Goal: Task Accomplishment & Management: Use online tool/utility

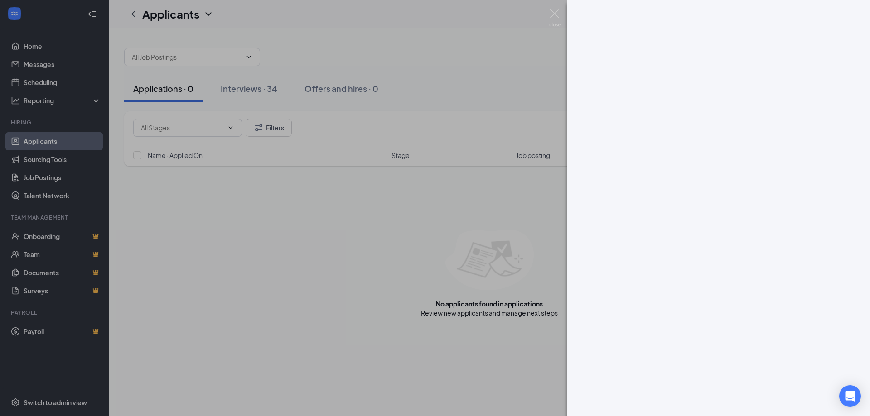
click at [384, 19] on div at bounding box center [435, 208] width 870 height 416
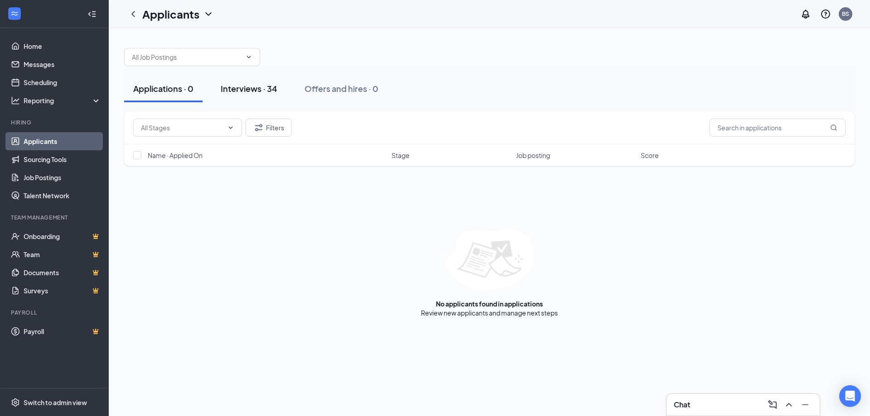
click at [248, 85] on div "Interviews · 34" at bounding box center [249, 88] width 57 height 11
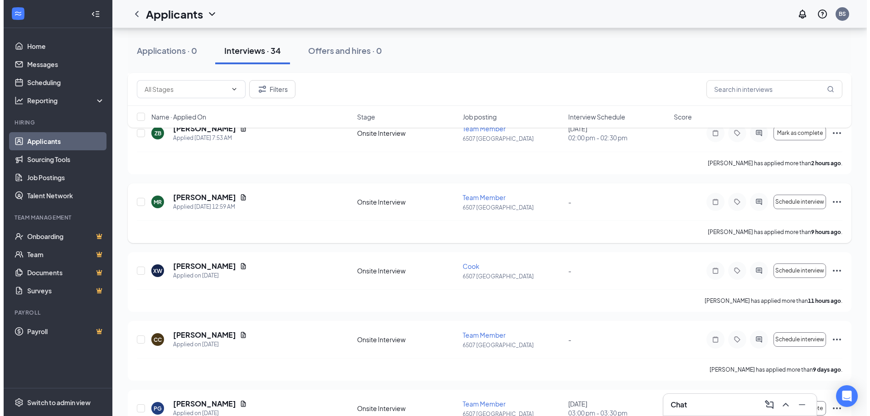
scroll to position [136, 0]
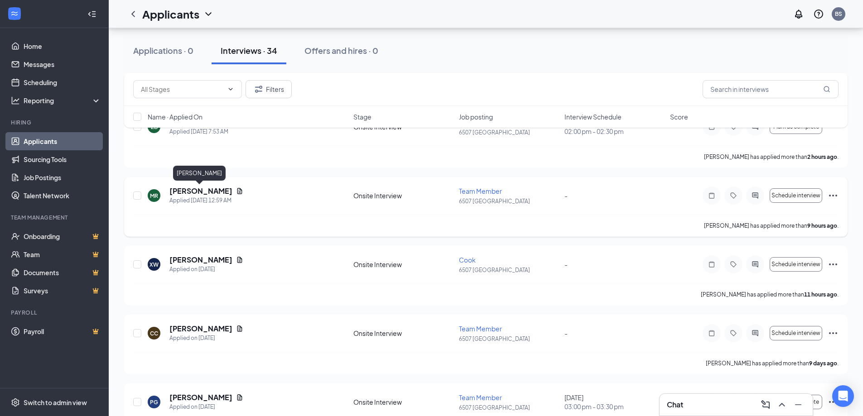
click at [193, 189] on h5 "[PERSON_NAME]" at bounding box center [200, 191] width 63 height 10
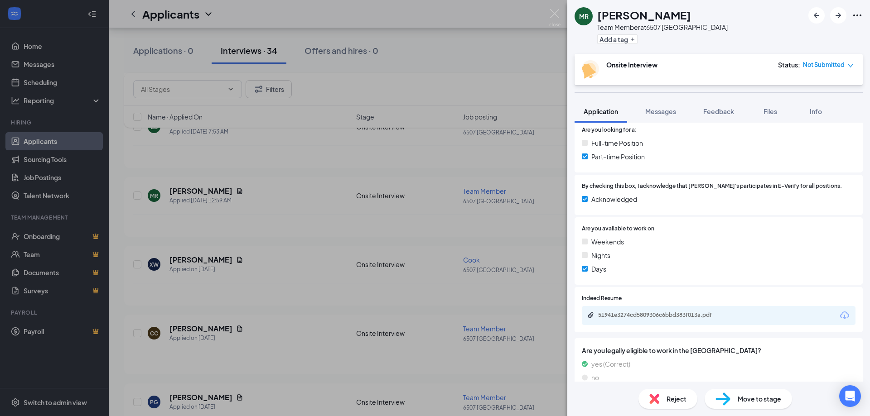
scroll to position [207, 0]
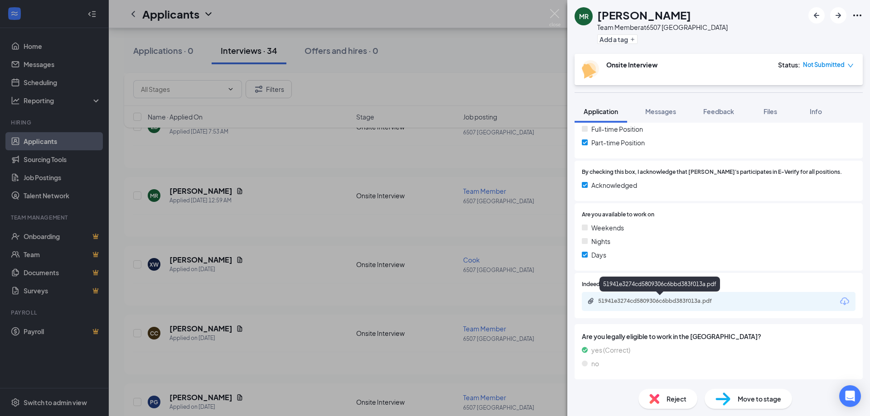
click at [638, 299] on div "51941e3274cd5809306c6bbd383f013a.pdf" at bounding box center [661, 301] width 127 height 7
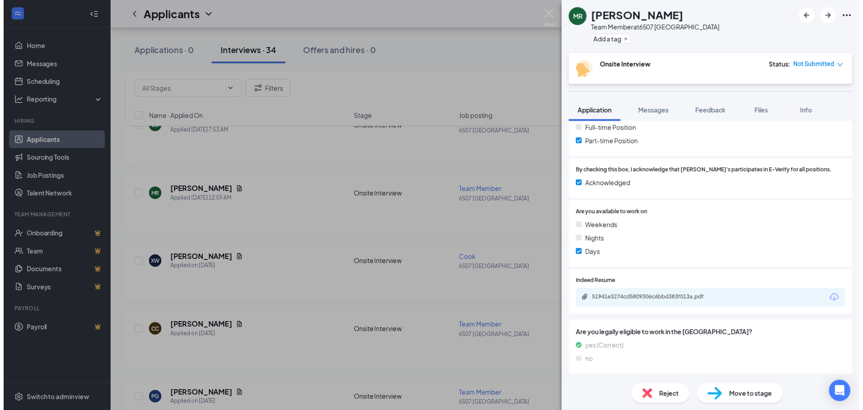
scroll to position [204, 0]
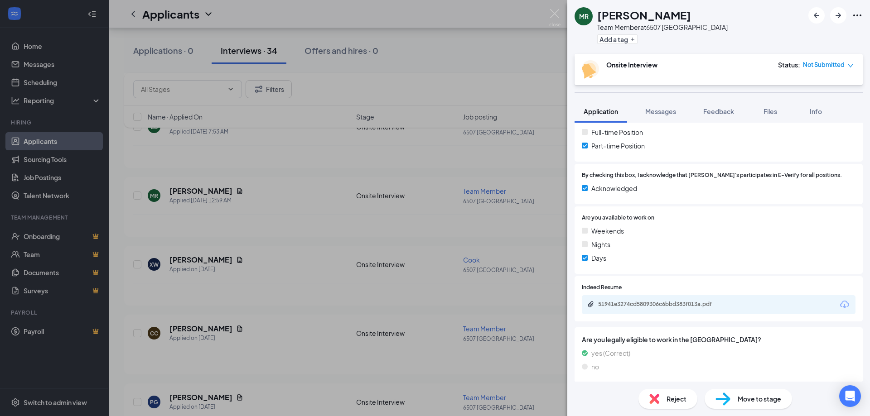
click at [436, 19] on div "[PERSON_NAME] Team Member at 6507 CLEVELAND Add a tag Onsite Interview Status :…" at bounding box center [435, 208] width 870 height 416
